Goal: Navigation & Orientation: Find specific page/section

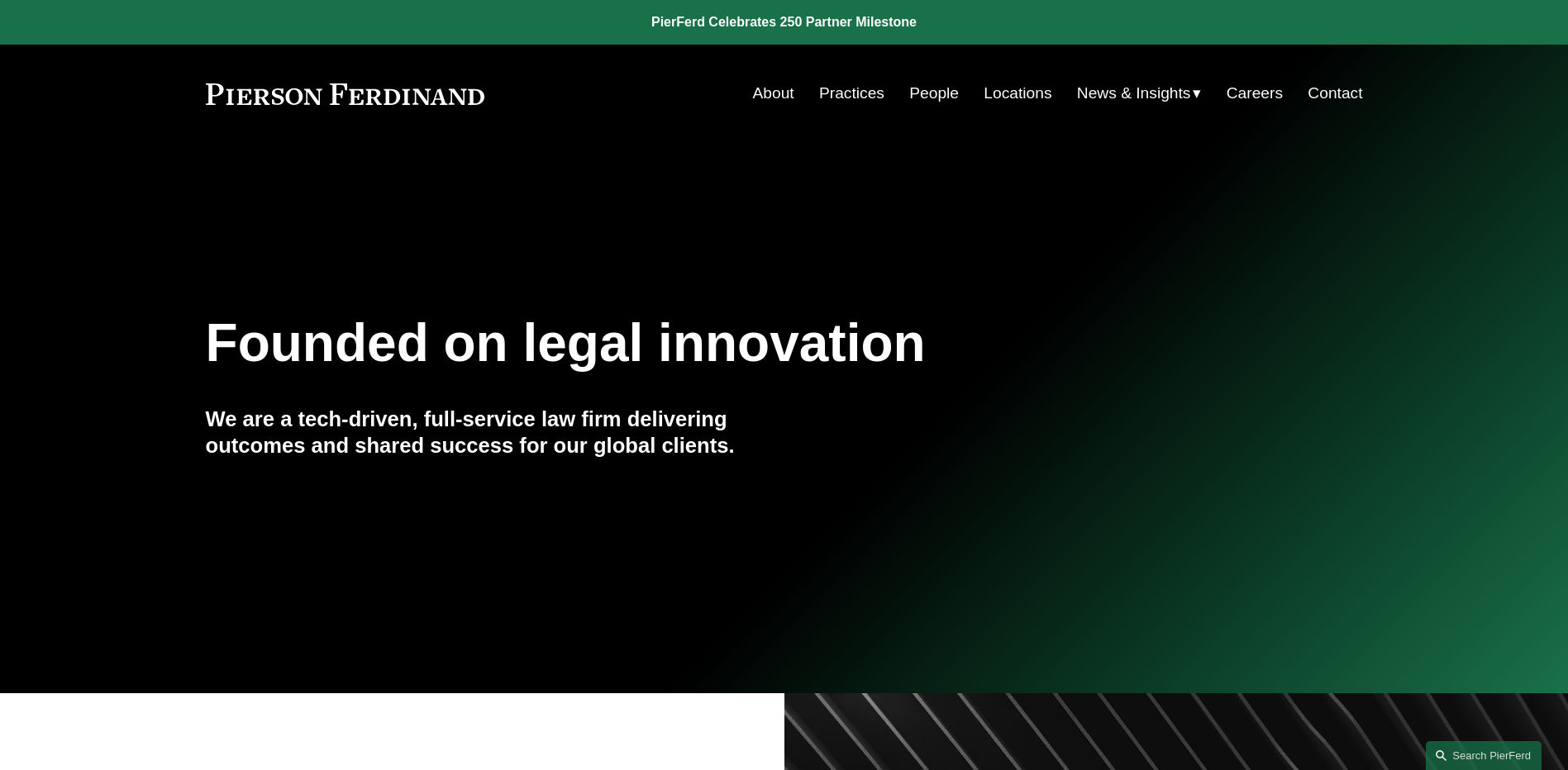
click at [0, 0] on span "News" at bounding box center [0, 0] width 0 height 0
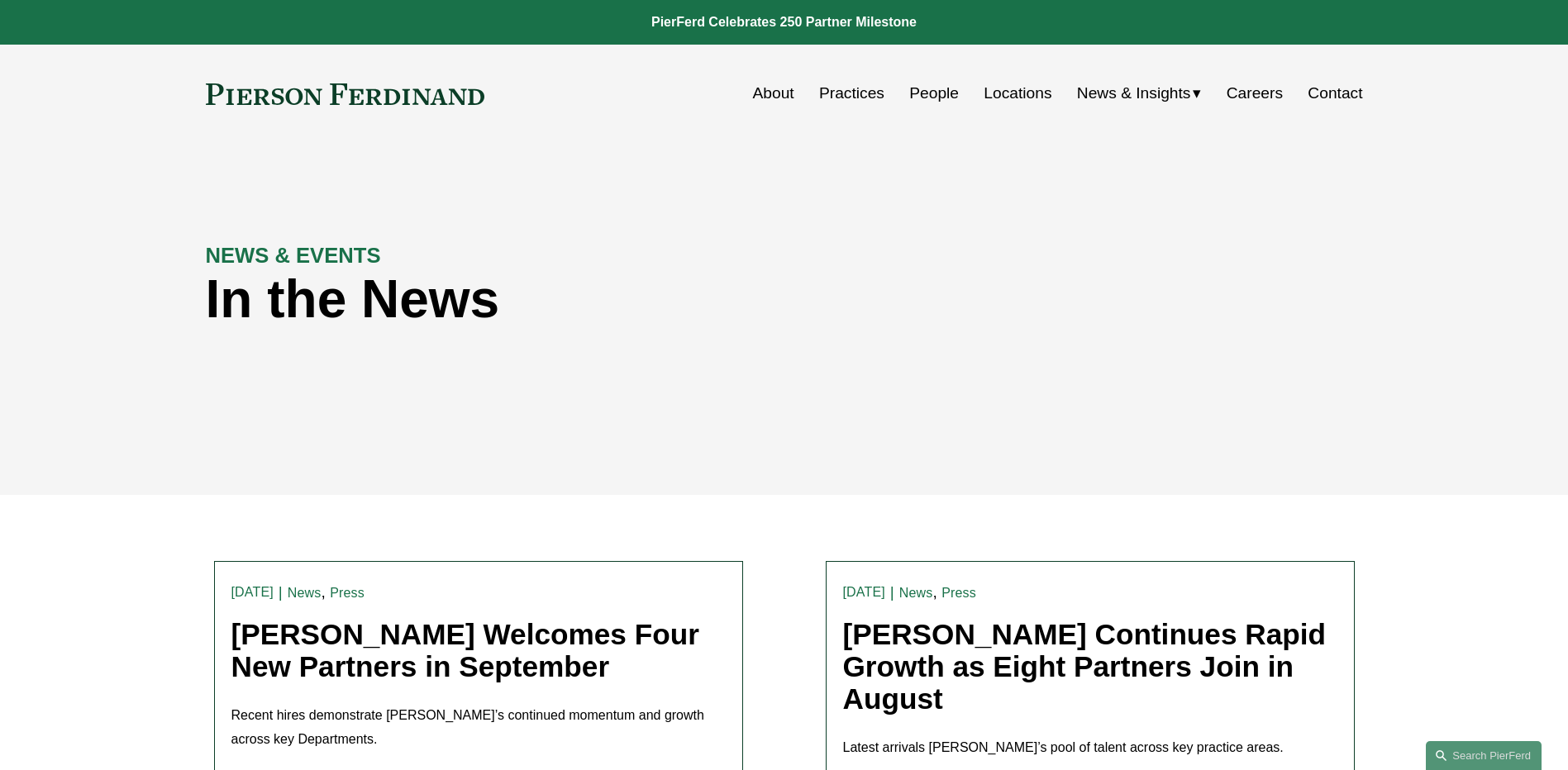
click at [916, 100] on link "People" at bounding box center [933, 93] width 49 height 31
